Goal: Information Seeking & Learning: Learn about a topic

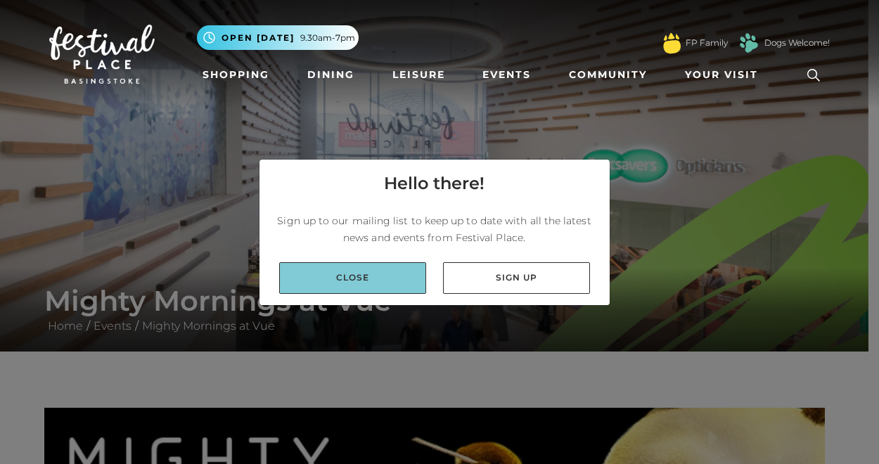
click at [359, 291] on link "Close" at bounding box center [352, 278] width 147 height 32
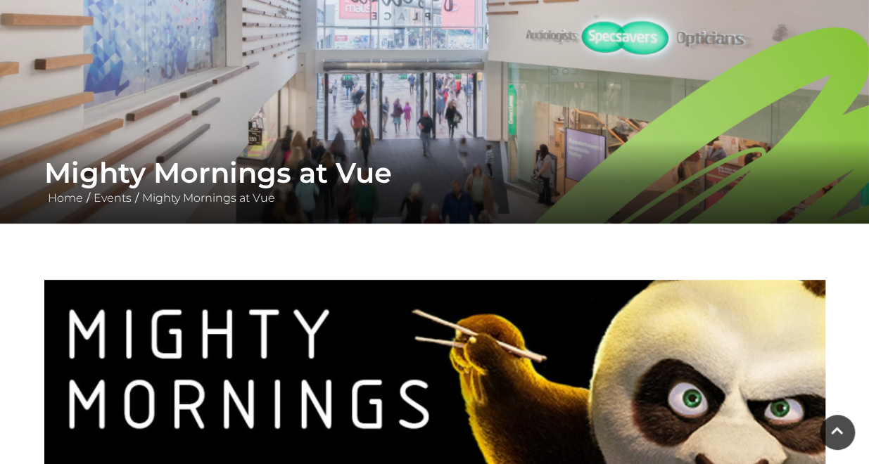
scroll to position [70, 0]
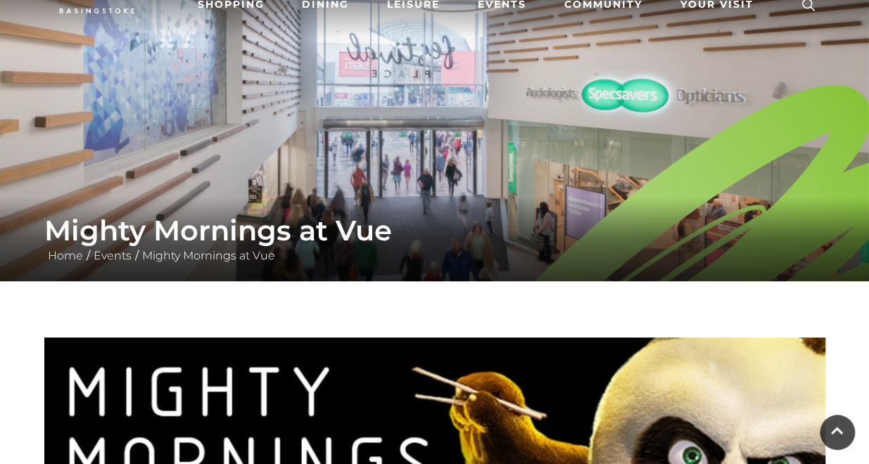
click at [314, 248] on div "Mighty Mornings at Vue Home / Events / Mighty Mornings at Vue" at bounding box center [435, 239] width 802 height 51
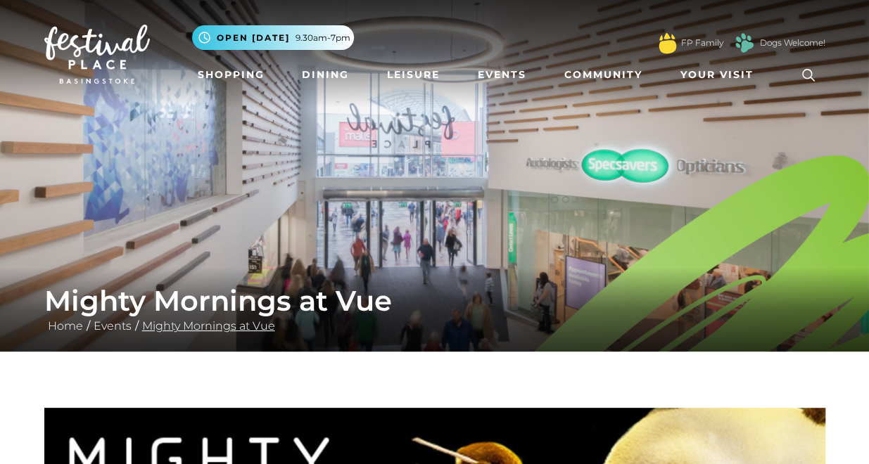
click at [162, 323] on link "Mighty Mornings at Vue" at bounding box center [209, 325] width 140 height 13
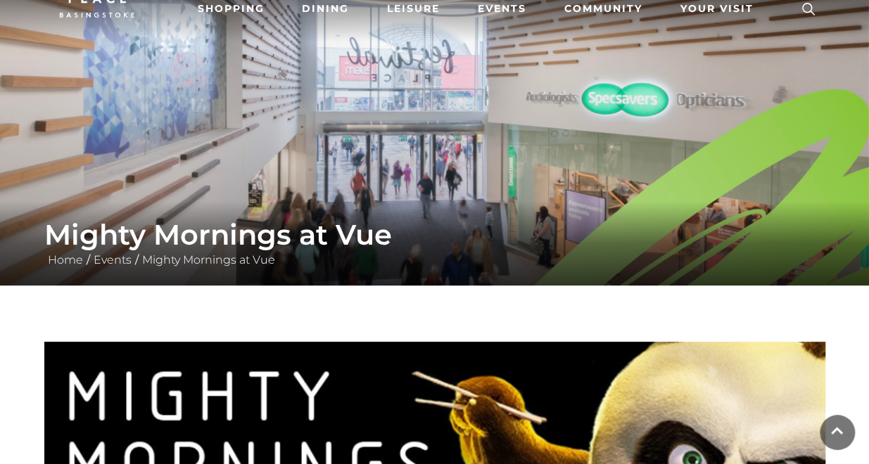
scroll to position [141, 0]
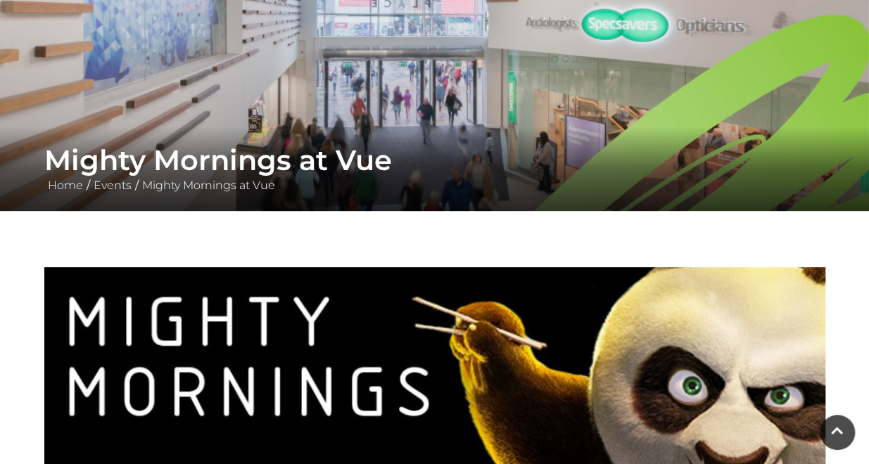
click at [208, 411] on img at bounding box center [434, 413] width 781 height 293
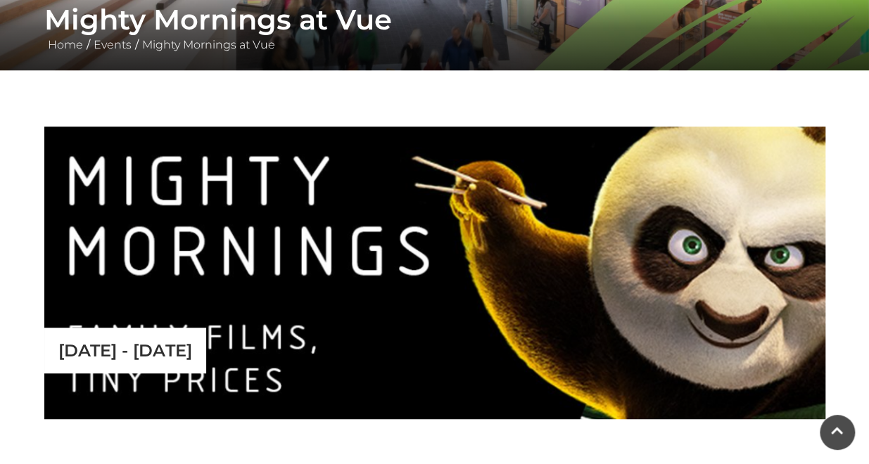
click at [193, 362] on div "[DATE] - [DATE]" at bounding box center [125, 351] width 162 height 46
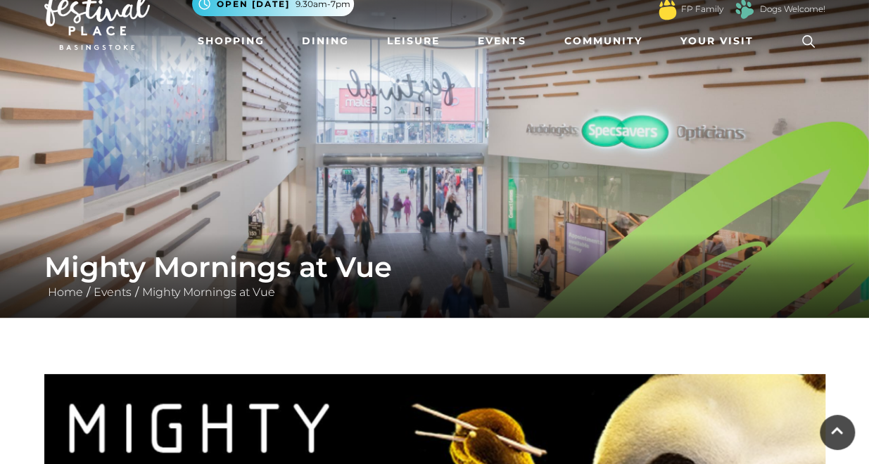
scroll to position [0, 0]
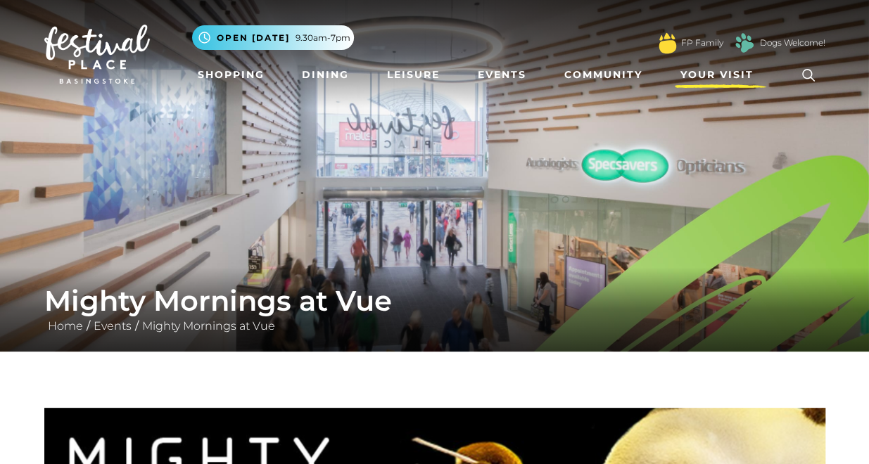
click at [722, 74] on span "Your Visit" at bounding box center [716, 75] width 73 height 15
